Goal: Navigation & Orientation: Find specific page/section

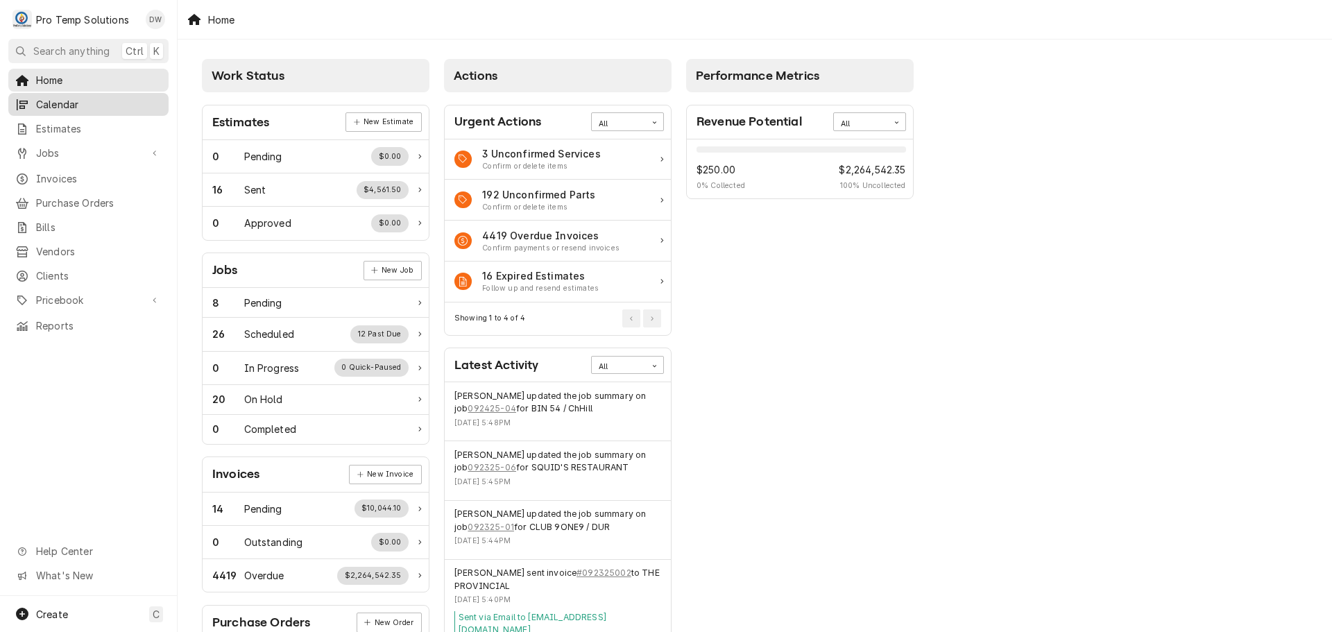
click at [71, 108] on div "Calendar" at bounding box center [88, 104] width 155 height 17
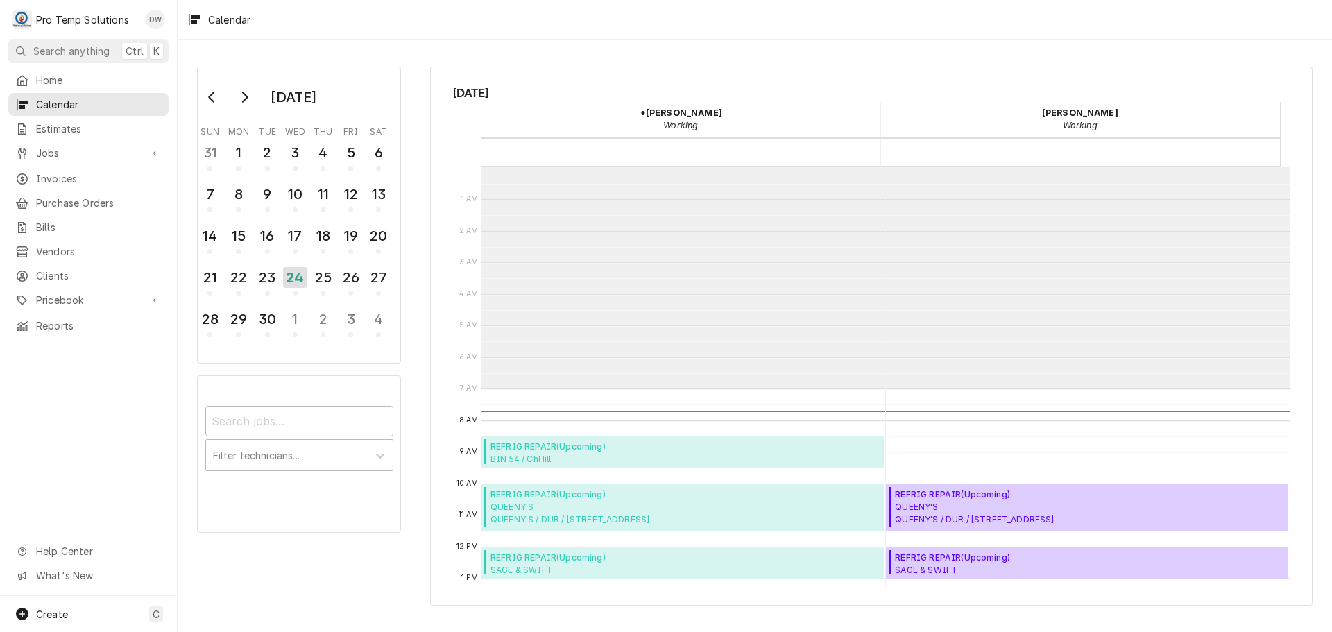
scroll to position [221, 0]
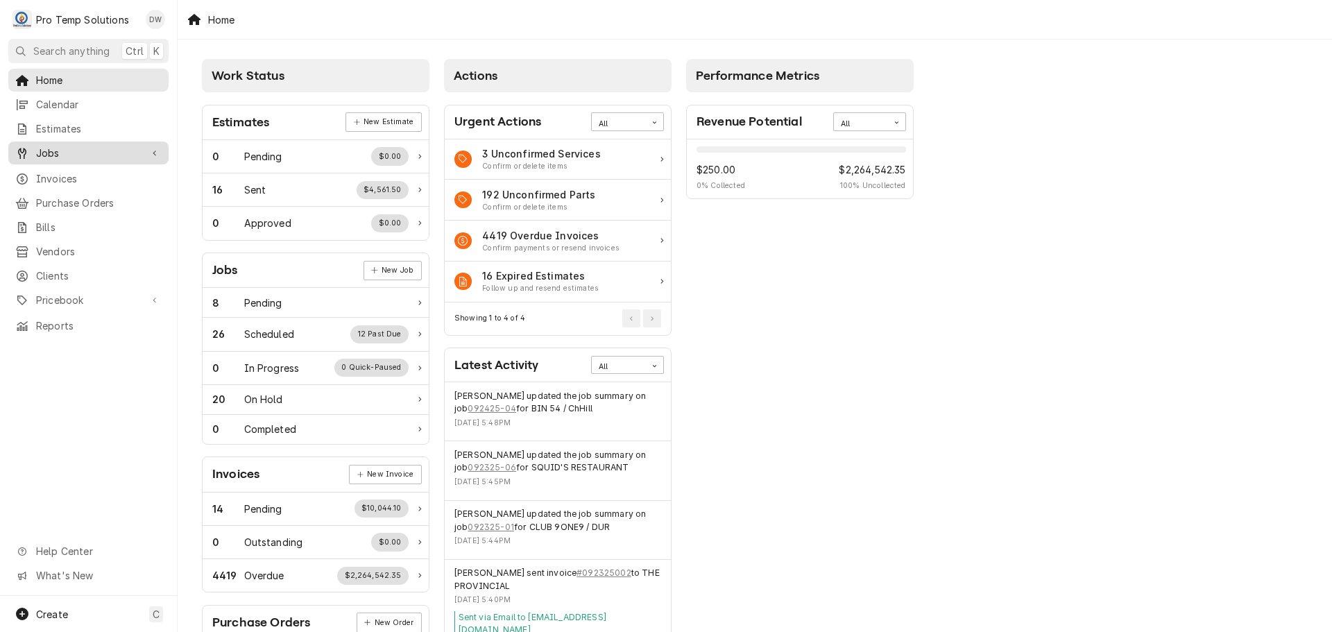
click at [117, 148] on span "Jobs" at bounding box center [88, 153] width 105 height 15
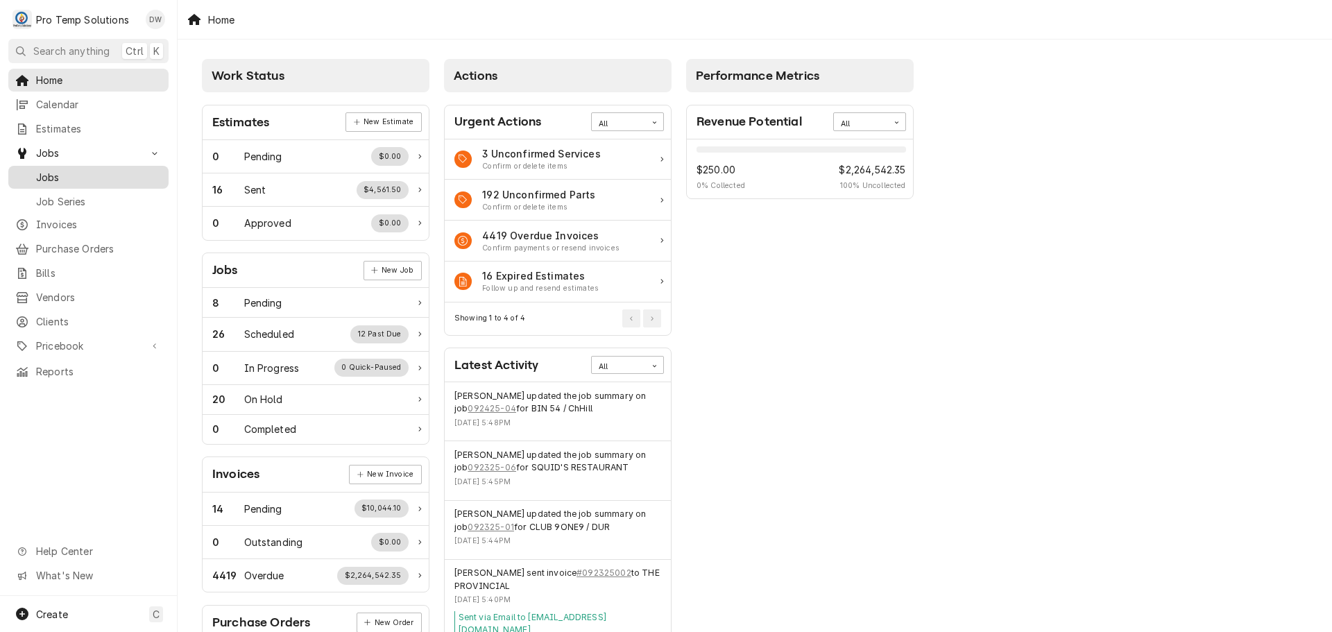
click at [67, 173] on span "Jobs" at bounding box center [99, 177] width 126 height 15
